Goal: Obtain resource: Download file/media

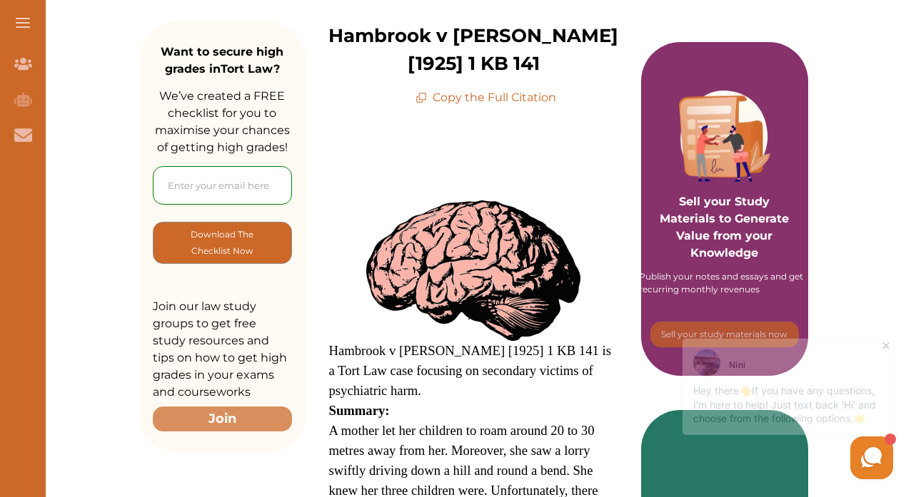
scroll to position [233, 0]
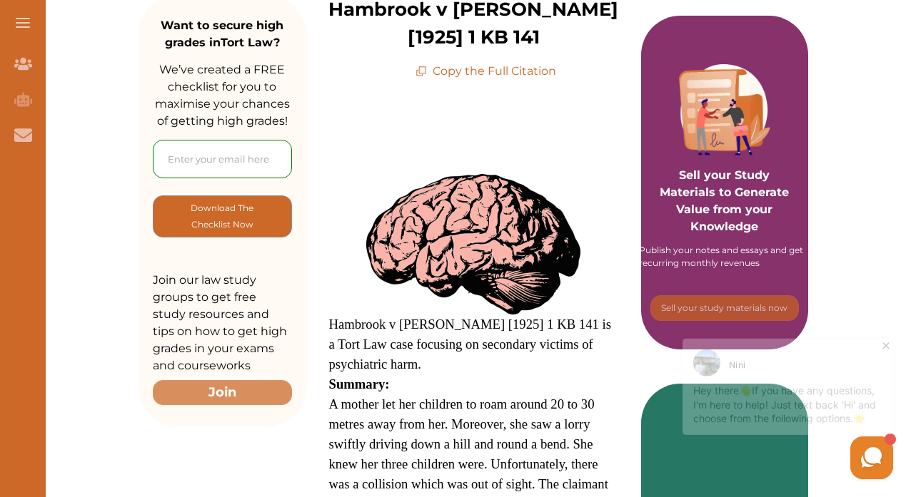
click at [260, 156] on input "email" at bounding box center [222, 159] width 139 height 39
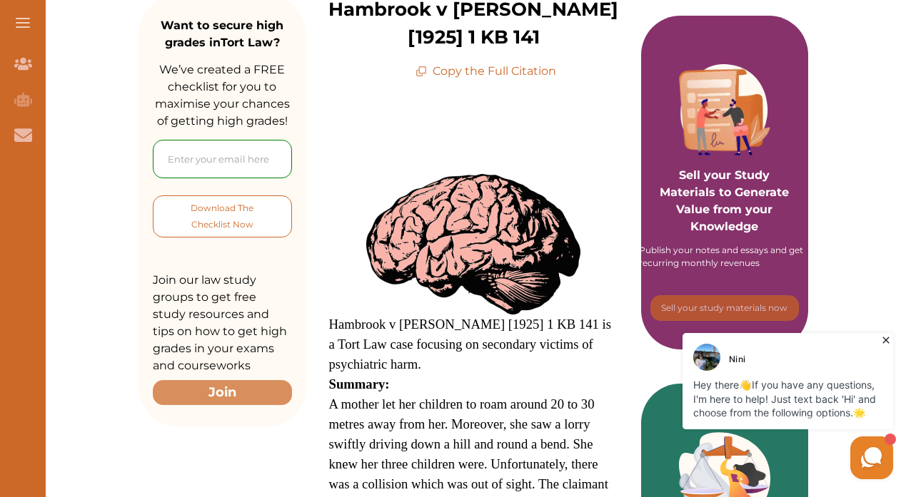
type input "[EMAIL_ADDRESS][DOMAIN_NAME]"
click at [230, 223] on p "Download The Checklist Now" at bounding box center [222, 217] width 81 height 34
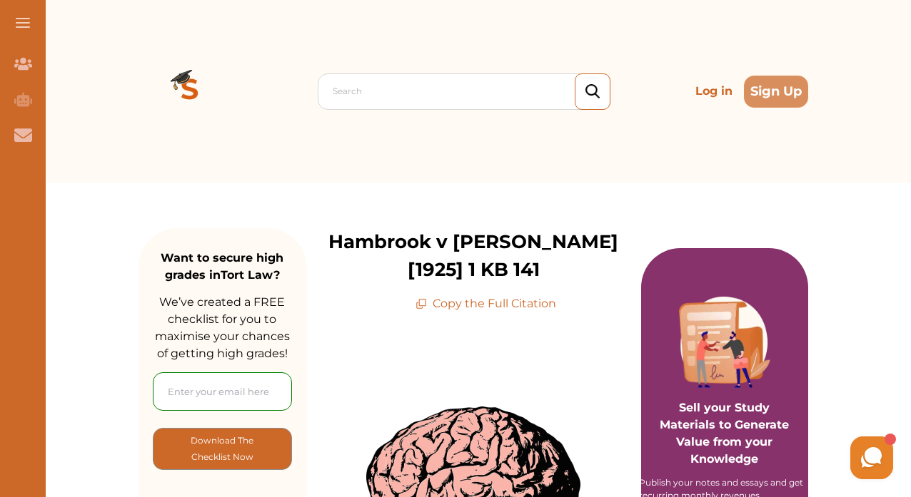
click at [248, 403] on input "email" at bounding box center [222, 392] width 139 height 39
type input "[EMAIL_ADDRESS][DOMAIN_NAME]"
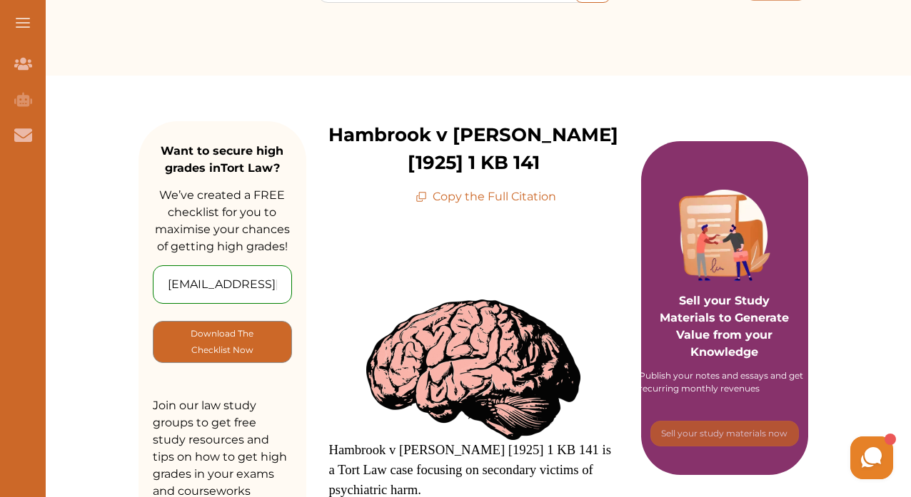
scroll to position [108, 0]
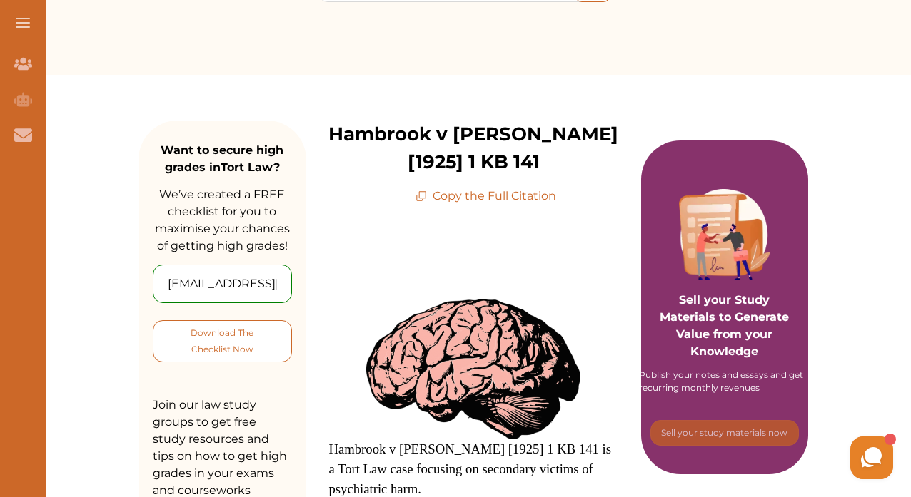
click at [255, 352] on p "Download The Checklist Now" at bounding box center [222, 342] width 81 height 34
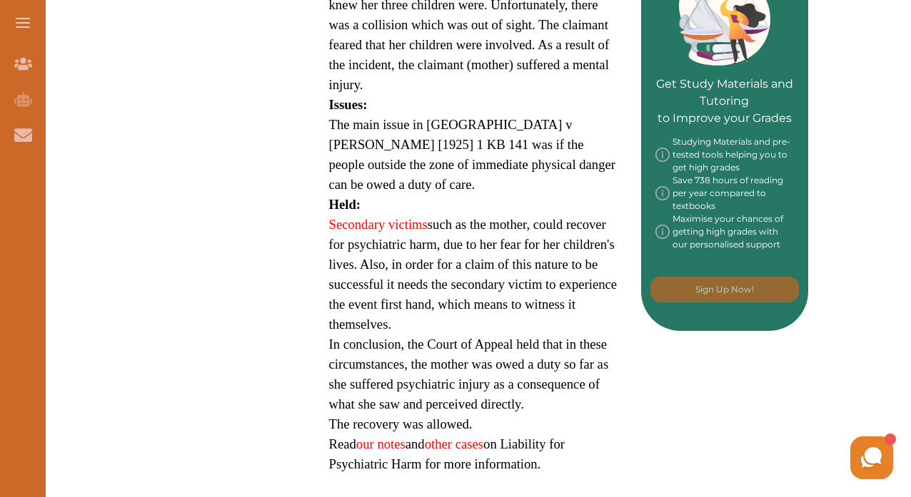
scroll to position [706, 0]
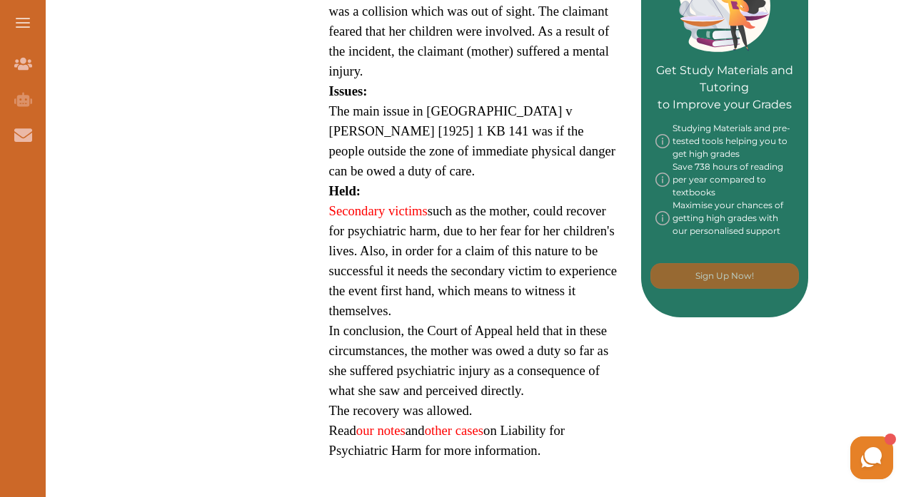
drag, startPoint x: 326, startPoint y: 142, endPoint x: 559, endPoint y: 350, distance: 311.9
click at [559, 350] on div "Hambrook v Stokes [1925] 1 KB 141 is a Tort Law case focusing on secondary vict…" at bounding box center [473, 34] width 335 height 854
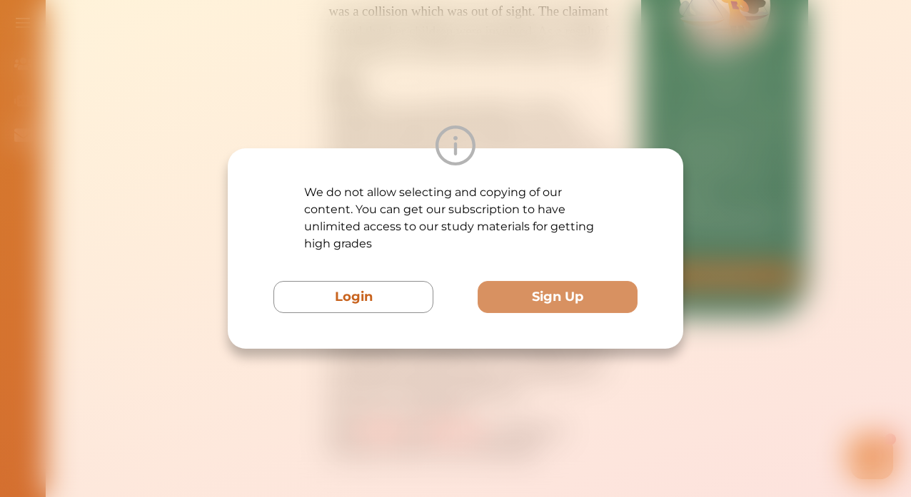
click at [629, 129] on div at bounding box center [455, 146] width 455 height 40
click at [486, 161] on div at bounding box center [455, 146] width 455 height 40
